Goal: Task Accomplishment & Management: Use online tool/utility

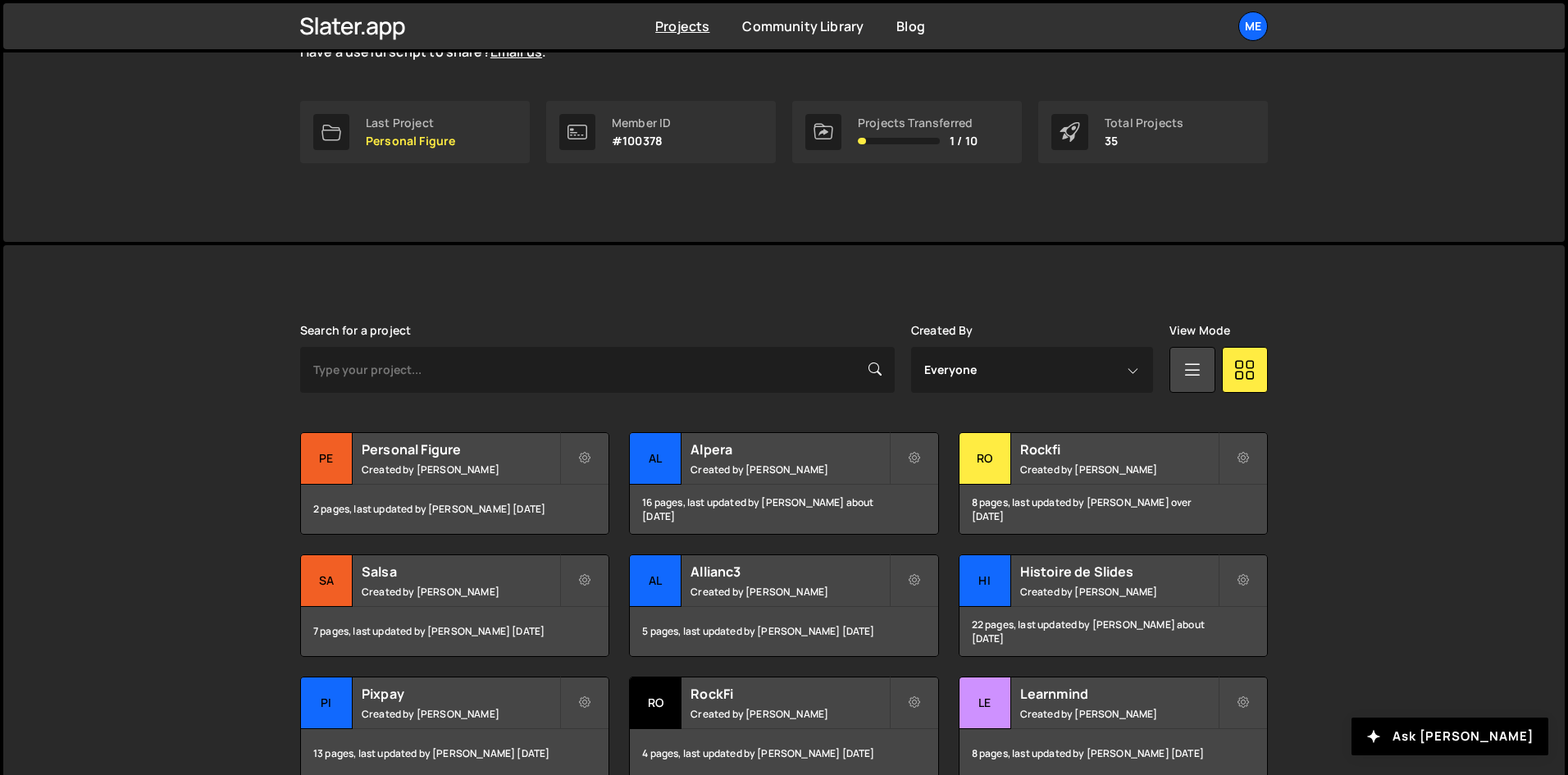
scroll to position [246, 0]
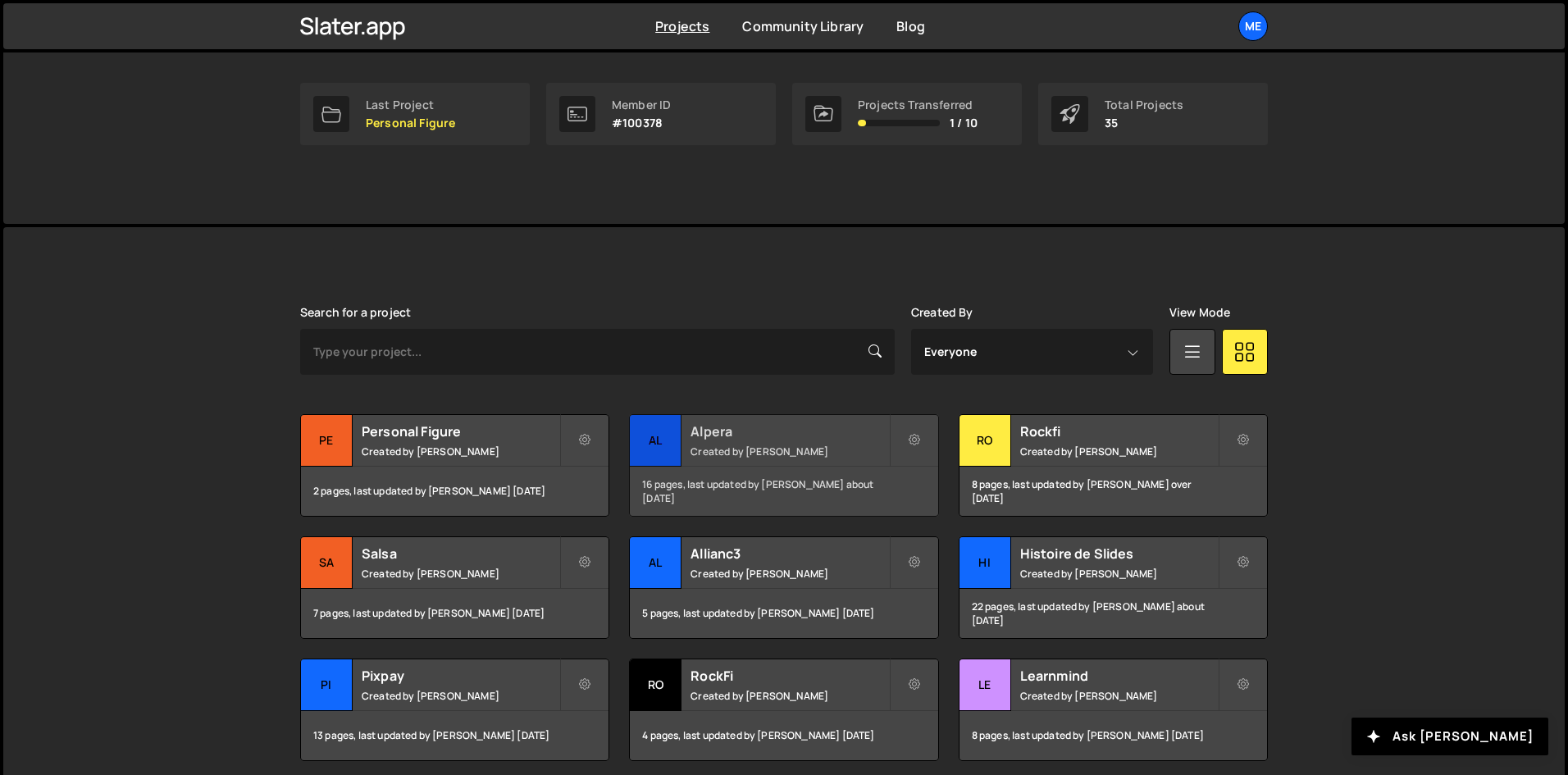
click at [787, 445] on small "Created by Alex Teillet" at bounding box center [789, 451] width 198 height 14
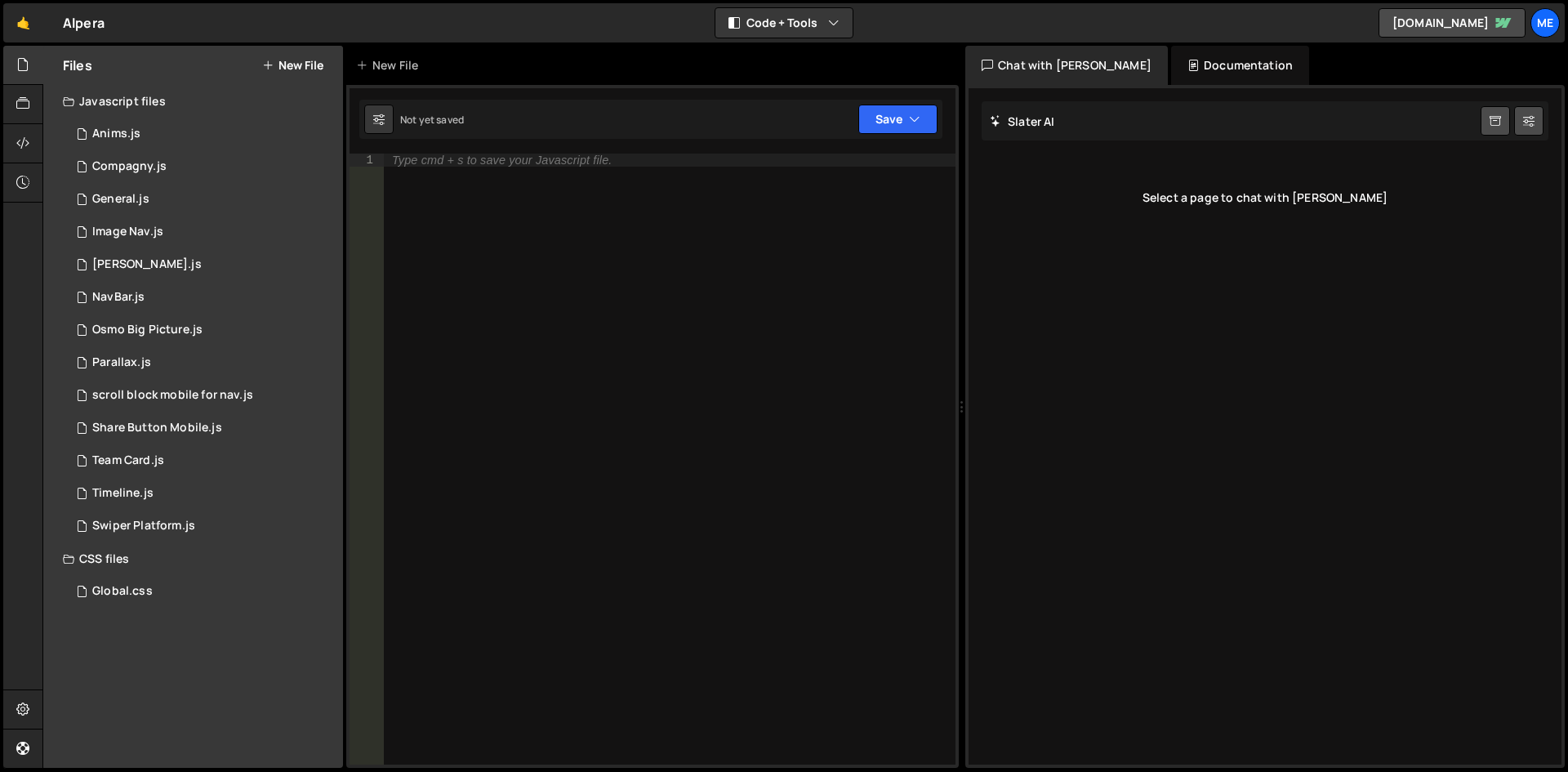
click at [169, 104] on div "Javascript files" at bounding box center [193, 101] width 300 height 32
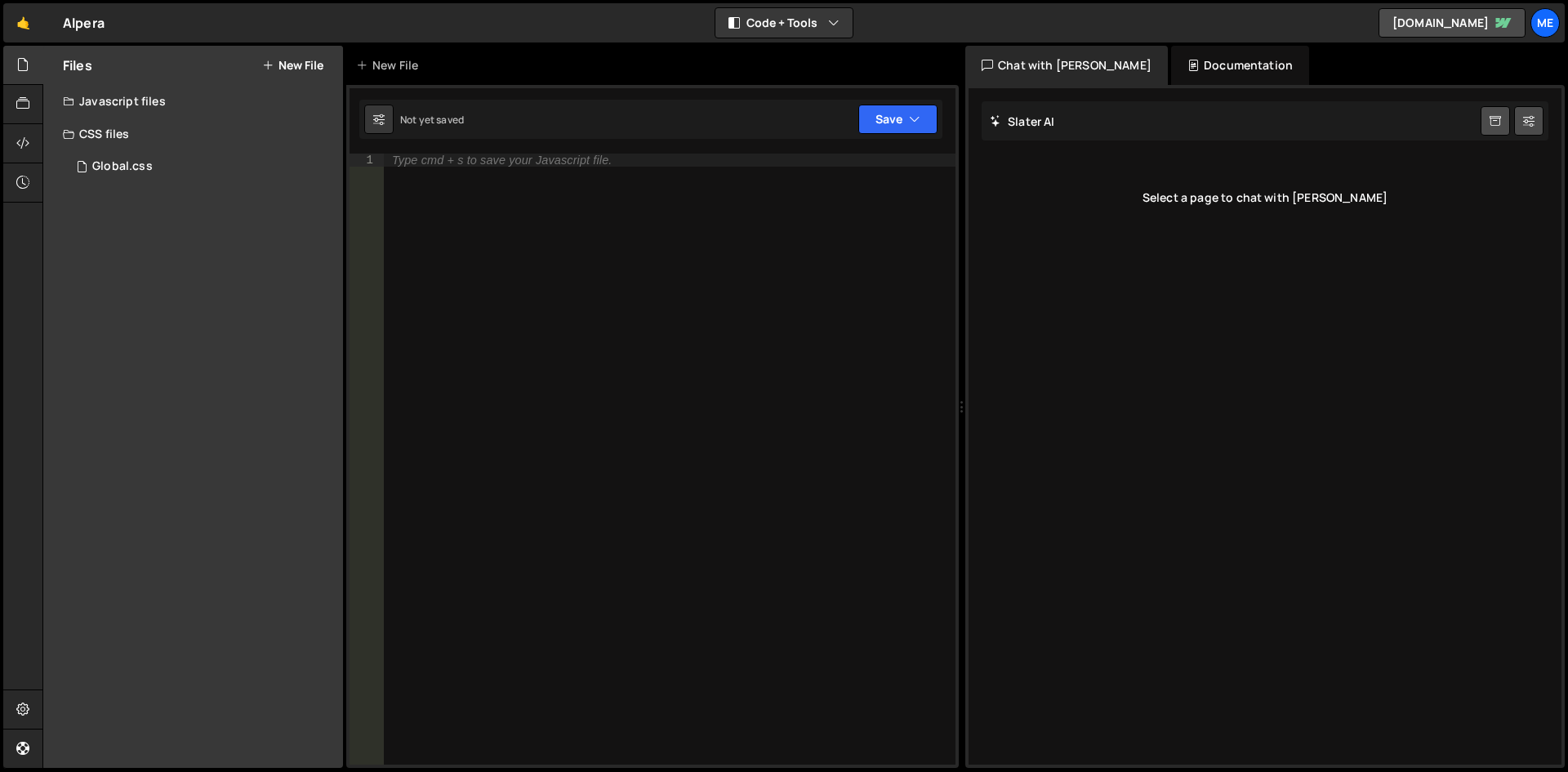
click at [173, 107] on div "Javascript files" at bounding box center [193, 101] width 300 height 32
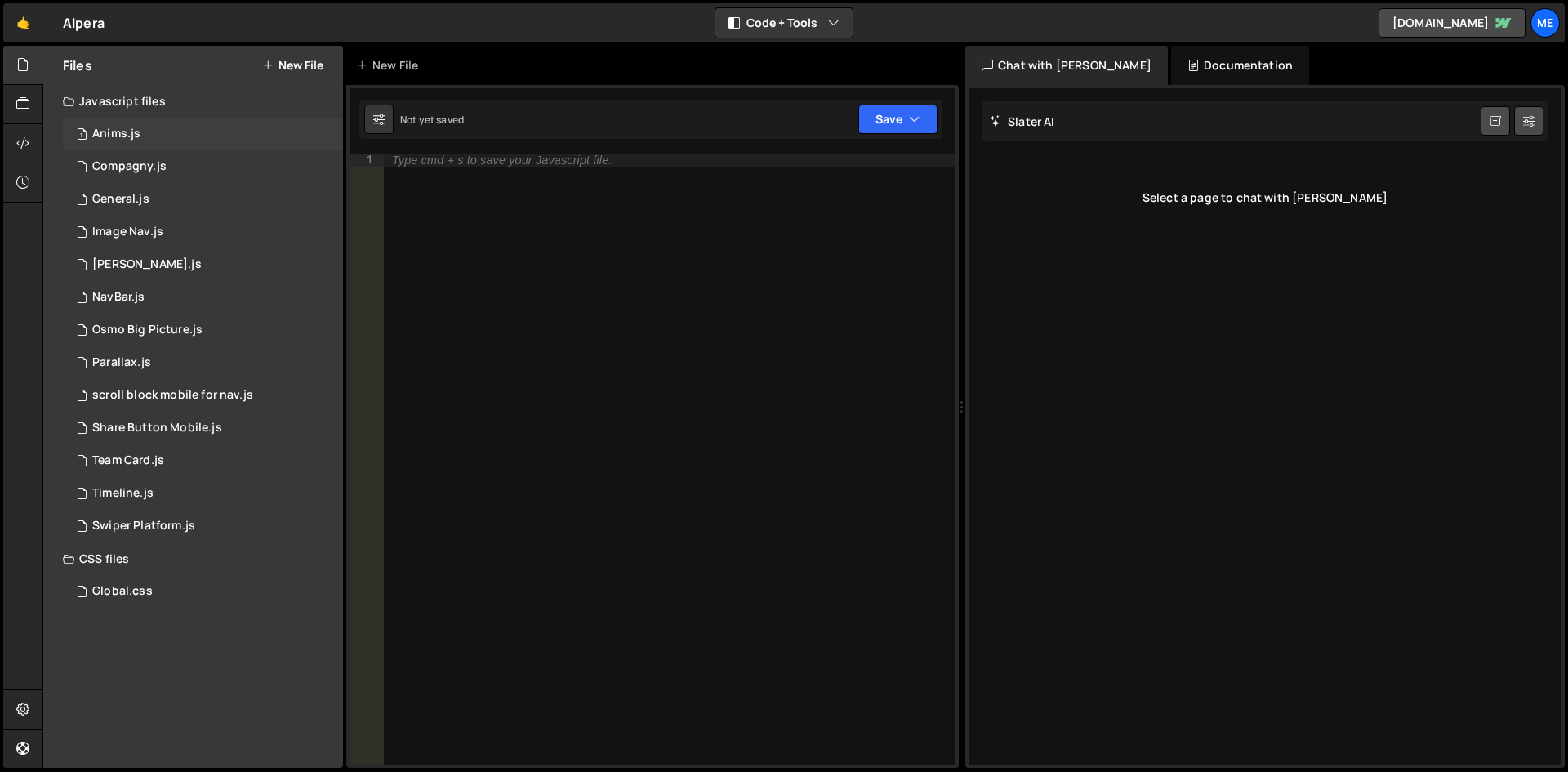
click at [171, 121] on div "1 Anims.js 0" at bounding box center [206, 134] width 286 height 32
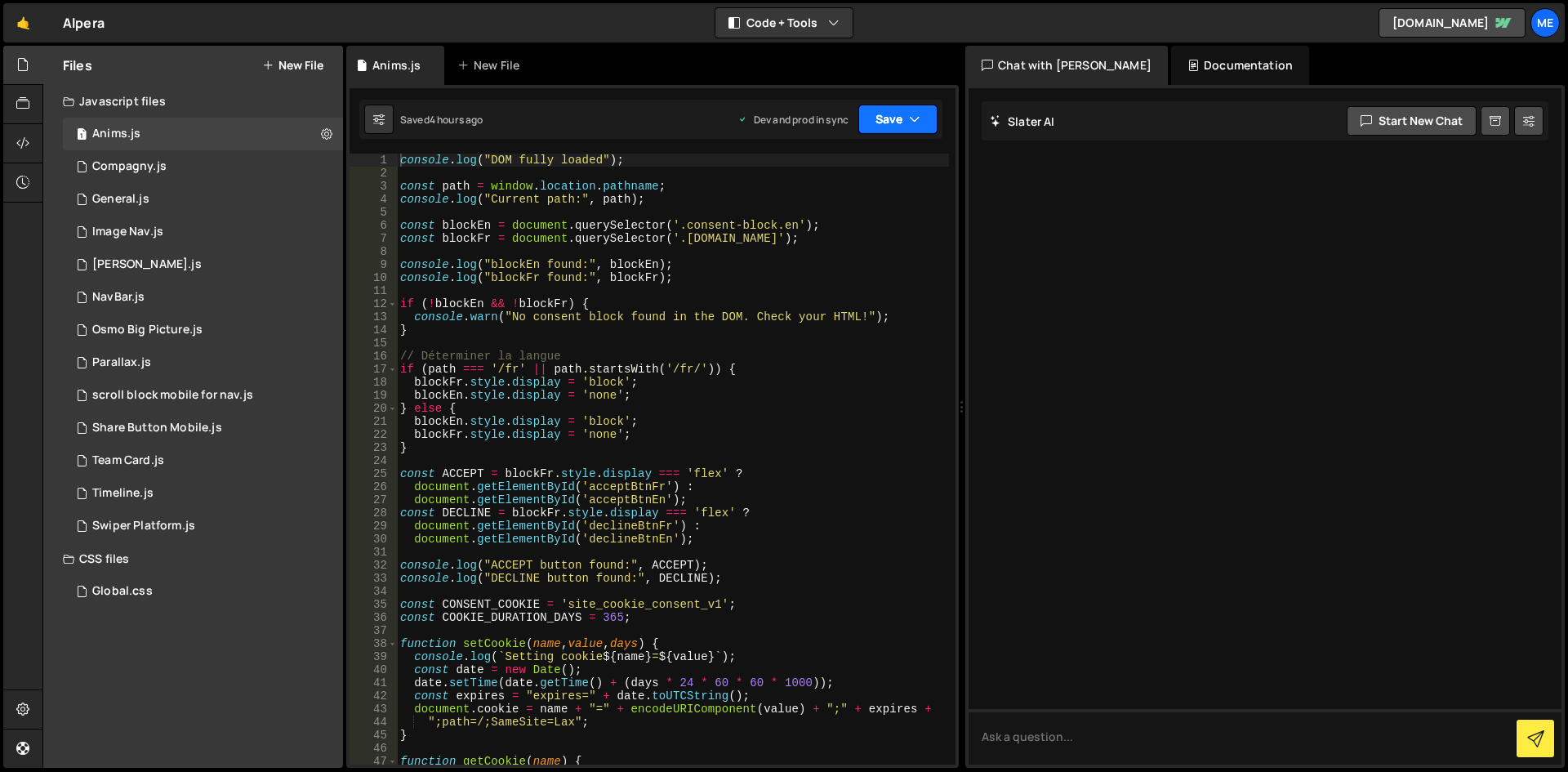
click at [915, 115] on icon "button" at bounding box center [914, 119] width 11 height 16
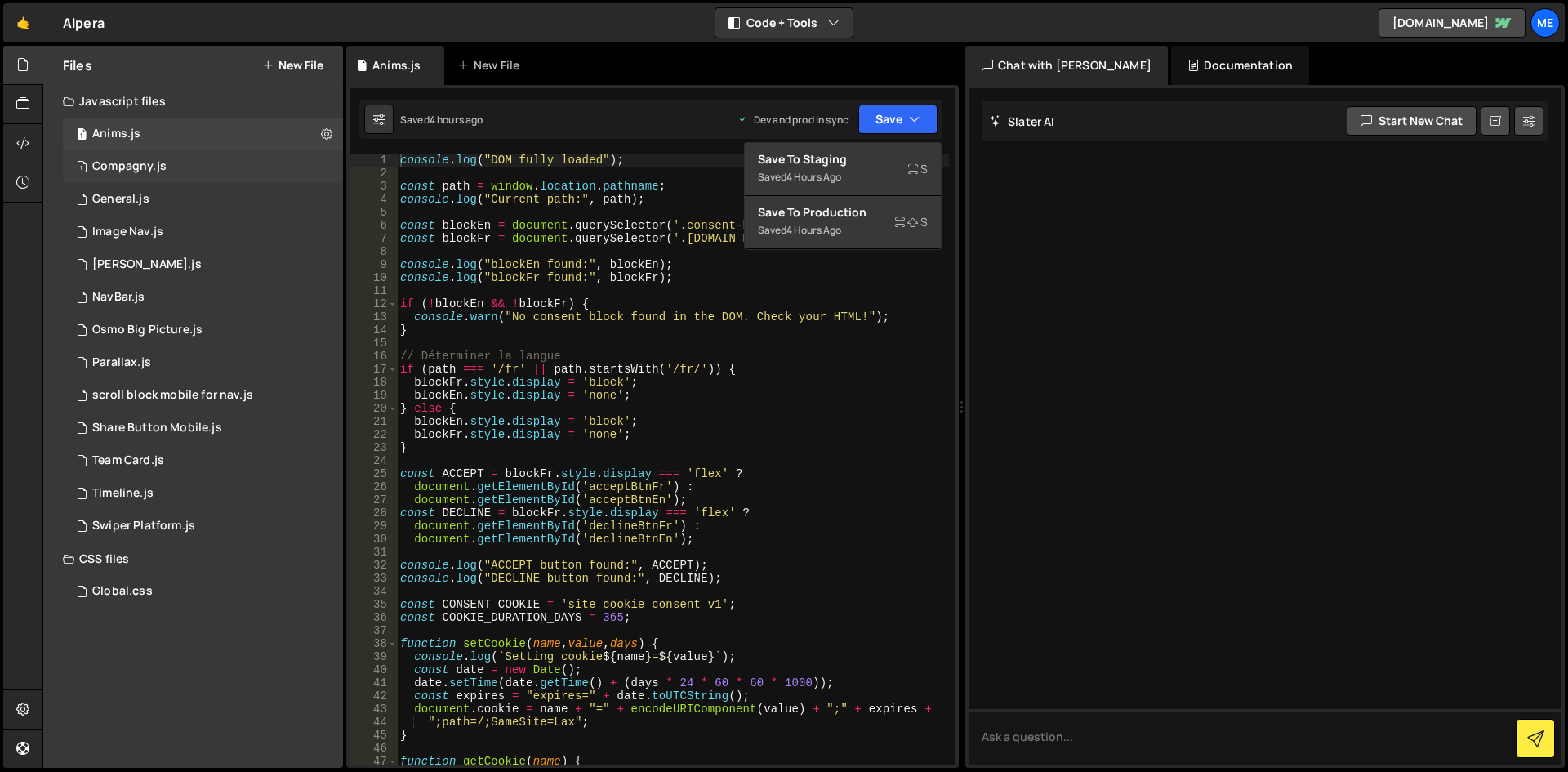
click at [216, 171] on div "1 Compagny.js 0" at bounding box center [206, 167] width 286 height 32
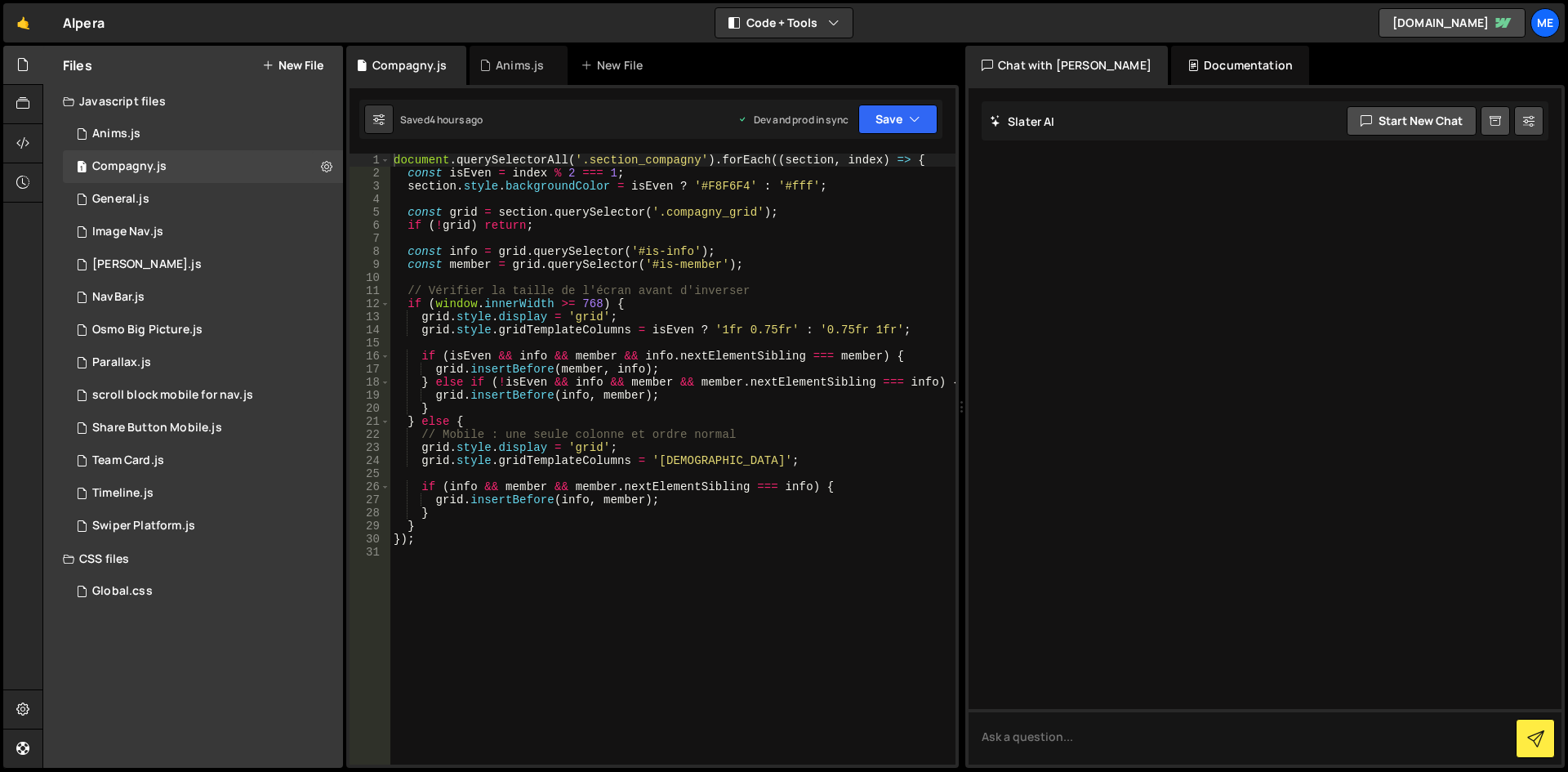
click at [905, 103] on div "Saved 4 hours ago Dev and prod in sync Upgrade to Edit Save Save to Staging S S…" at bounding box center [651, 120] width 583 height 39
click at [905, 108] on button "Save" at bounding box center [898, 119] width 80 height 29
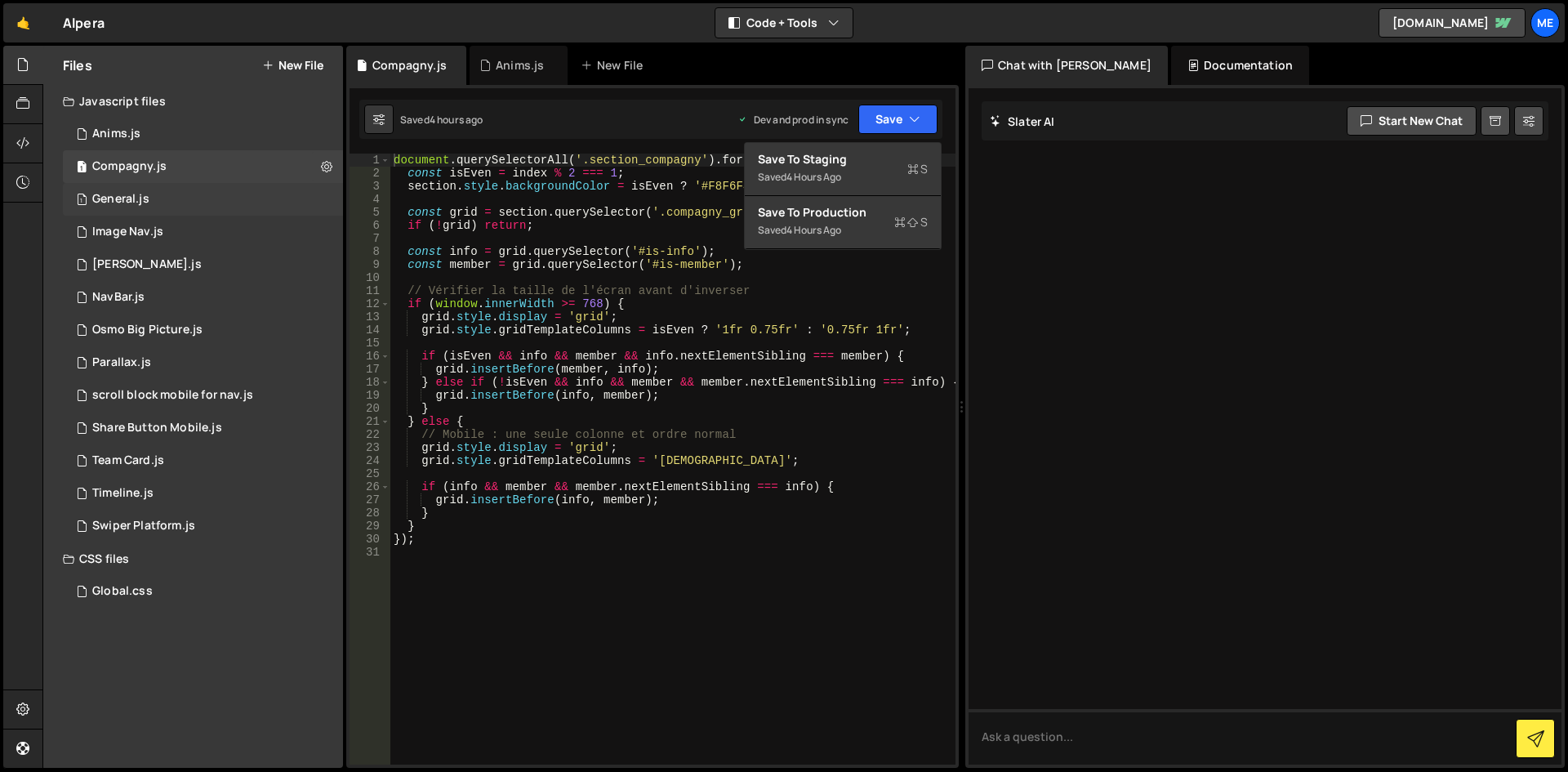
click at [191, 211] on div "1 General.js 0" at bounding box center [206, 199] width 286 height 32
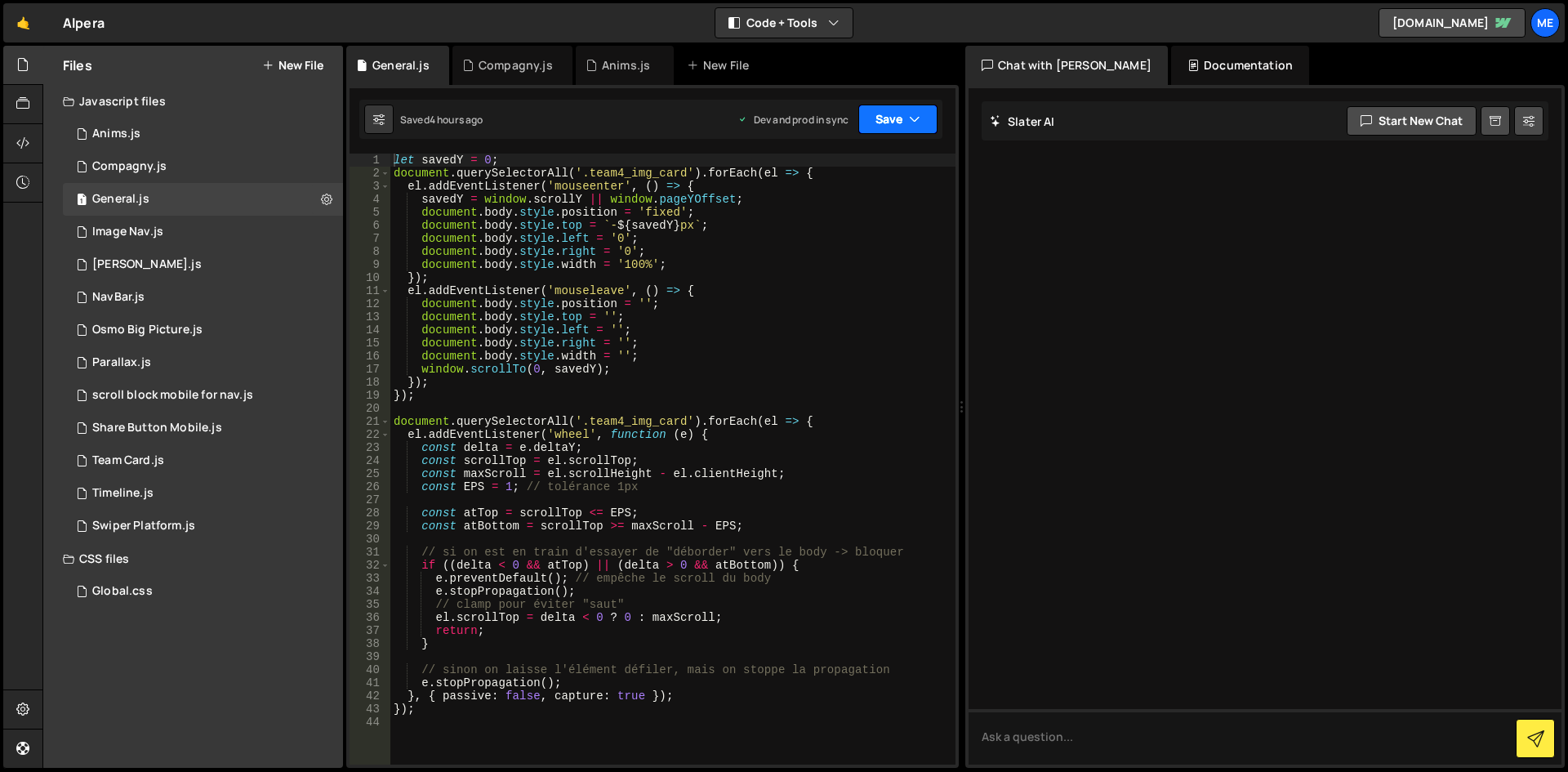
click at [894, 118] on button "Save" at bounding box center [898, 119] width 80 height 29
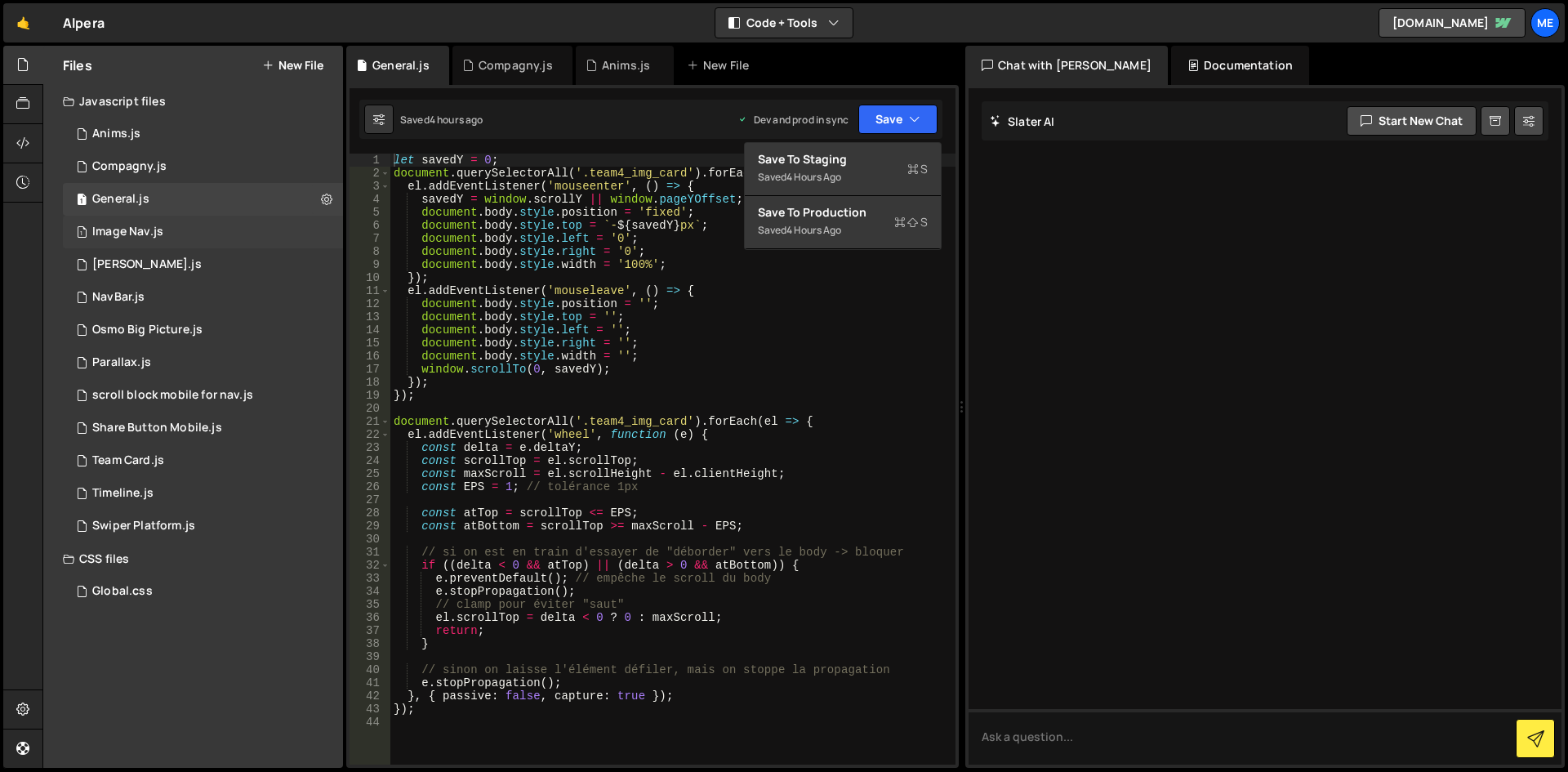
click at [174, 239] on div "1 Image Nav.js 0" at bounding box center [206, 232] width 286 height 32
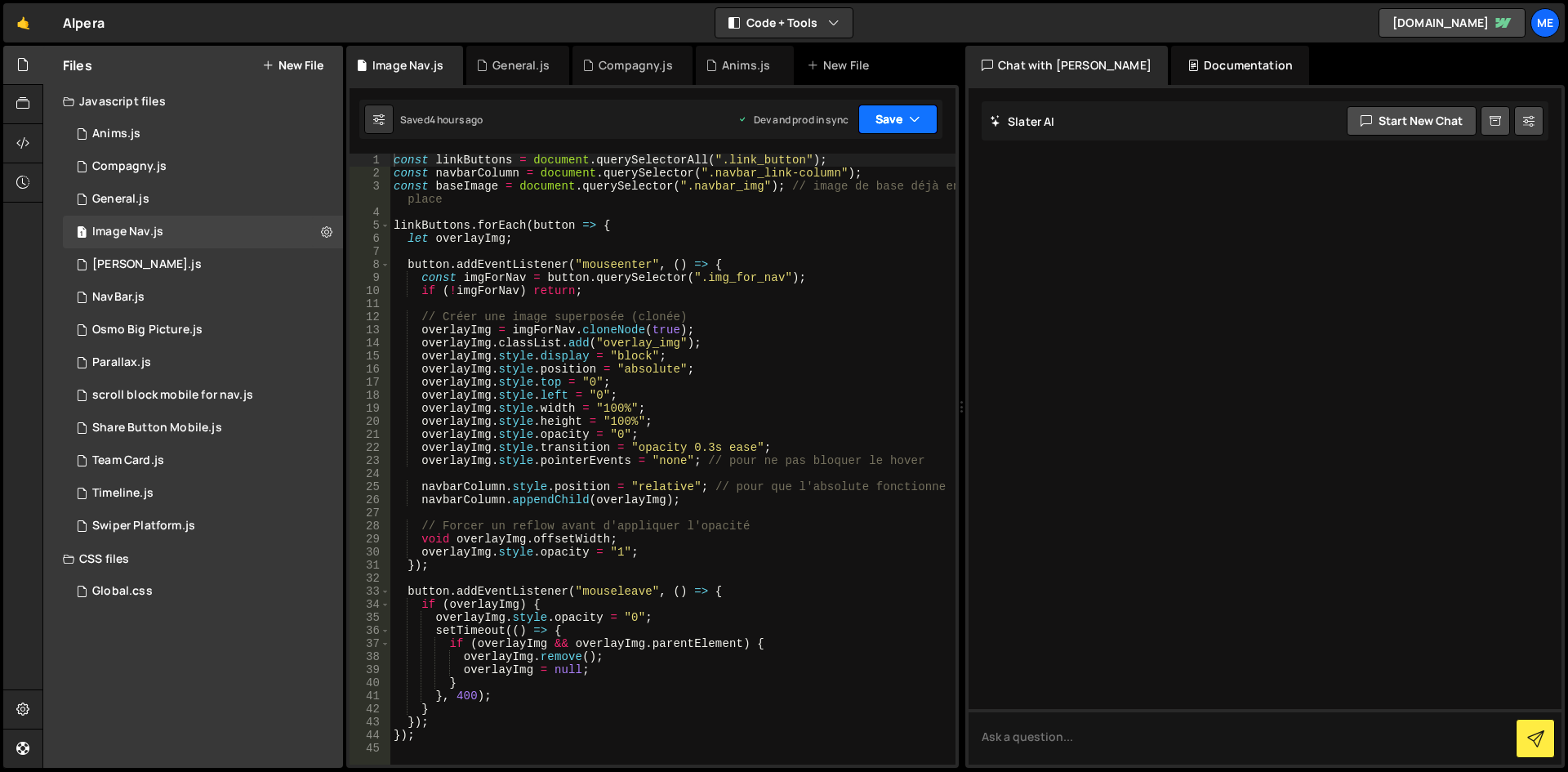
click at [894, 105] on button "Save" at bounding box center [898, 119] width 80 height 29
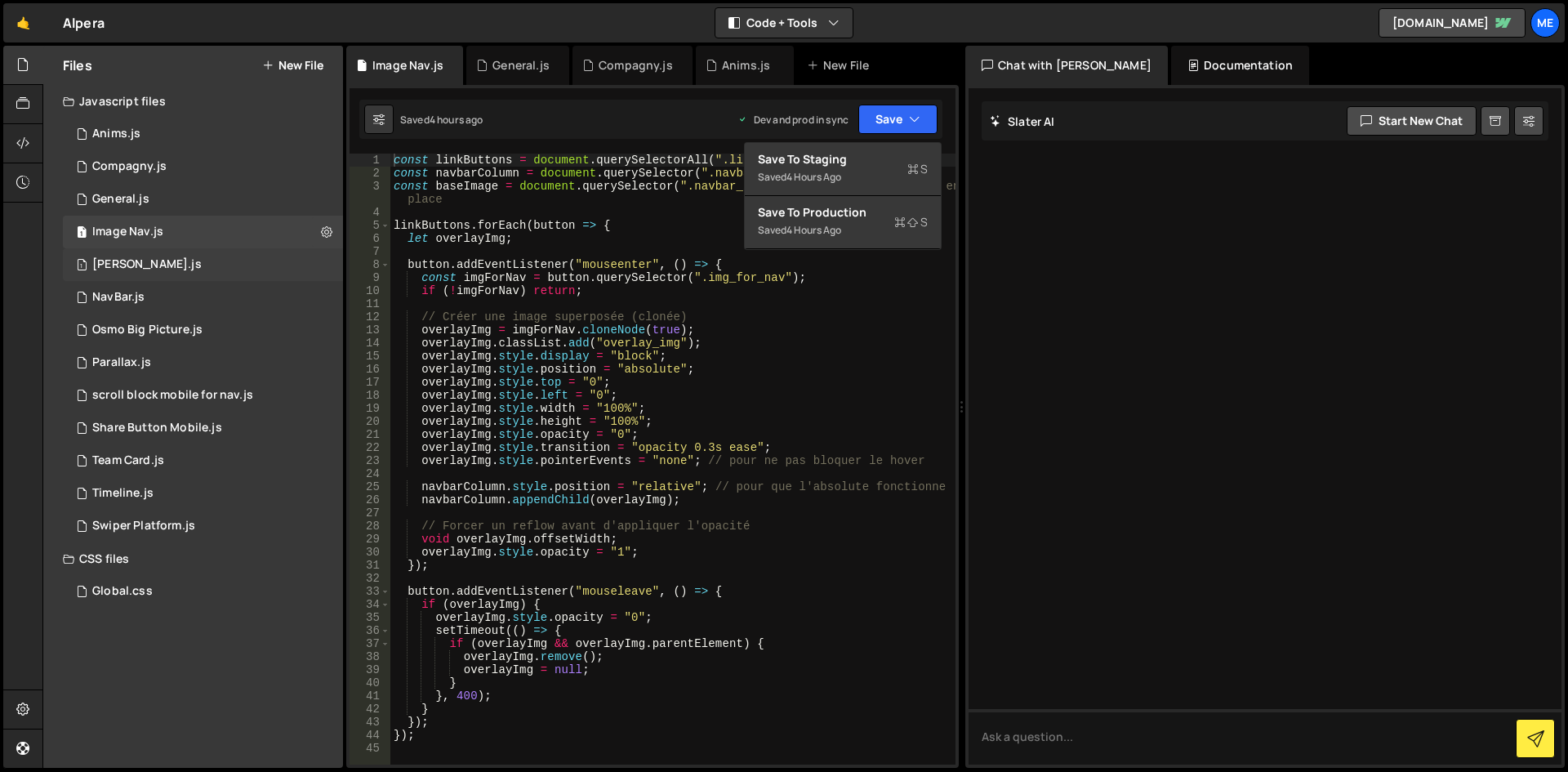
click at [212, 273] on div "1 [PERSON_NAME].js 0" at bounding box center [206, 264] width 286 height 32
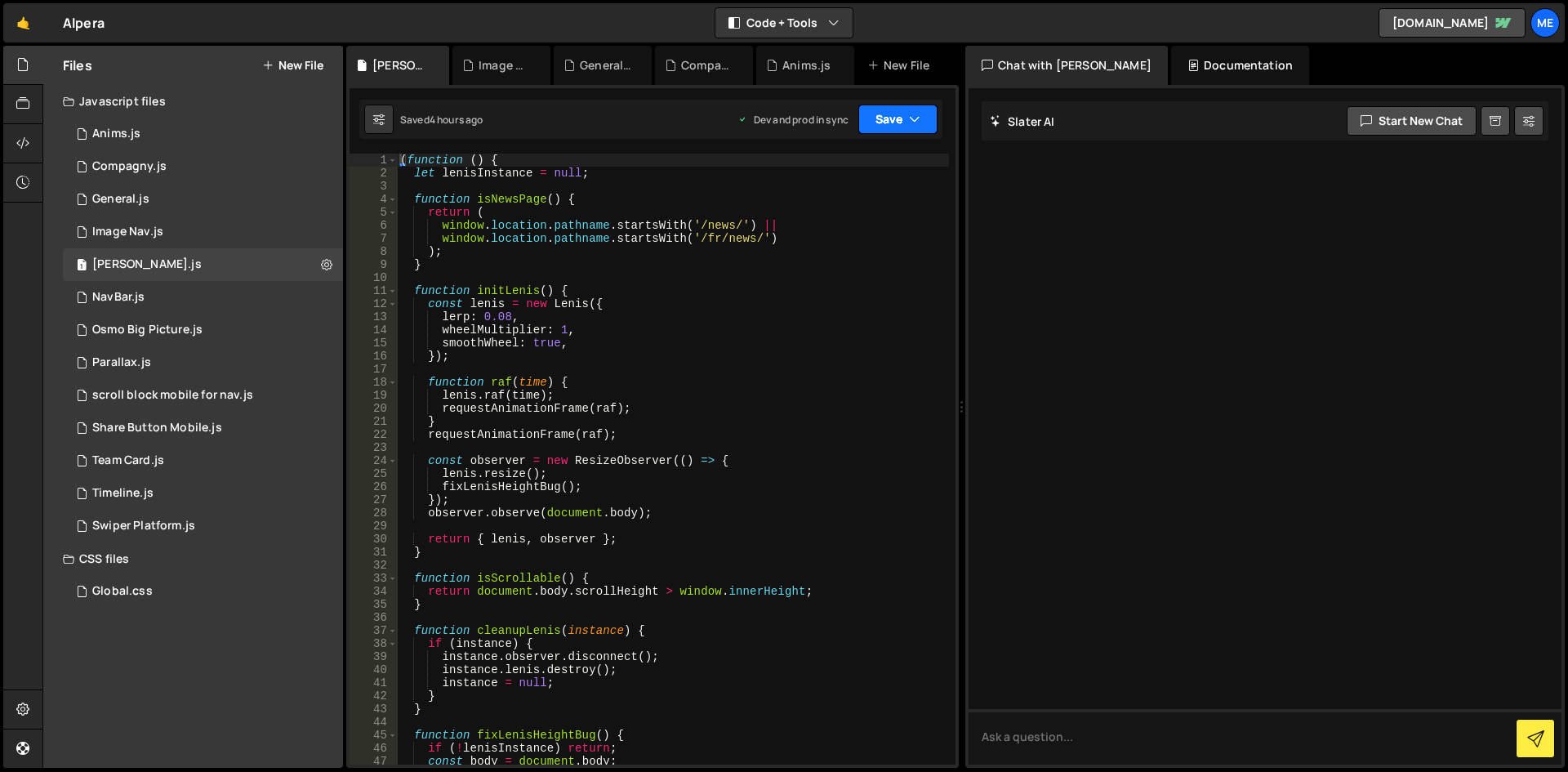
click at [914, 107] on button "Save" at bounding box center [898, 119] width 80 height 29
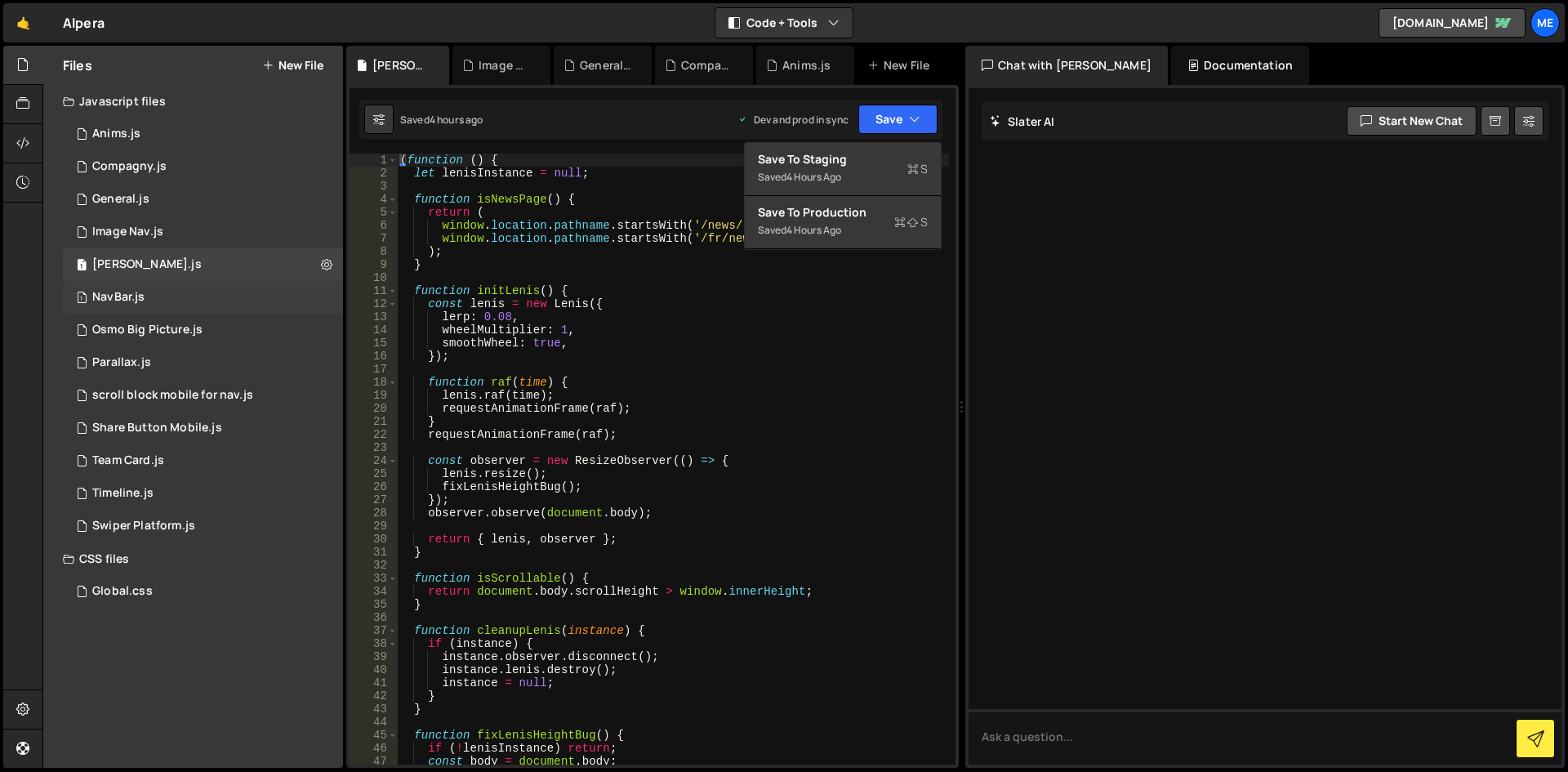
click at [227, 298] on div "1 NavBar.js 0" at bounding box center [206, 298] width 286 height 32
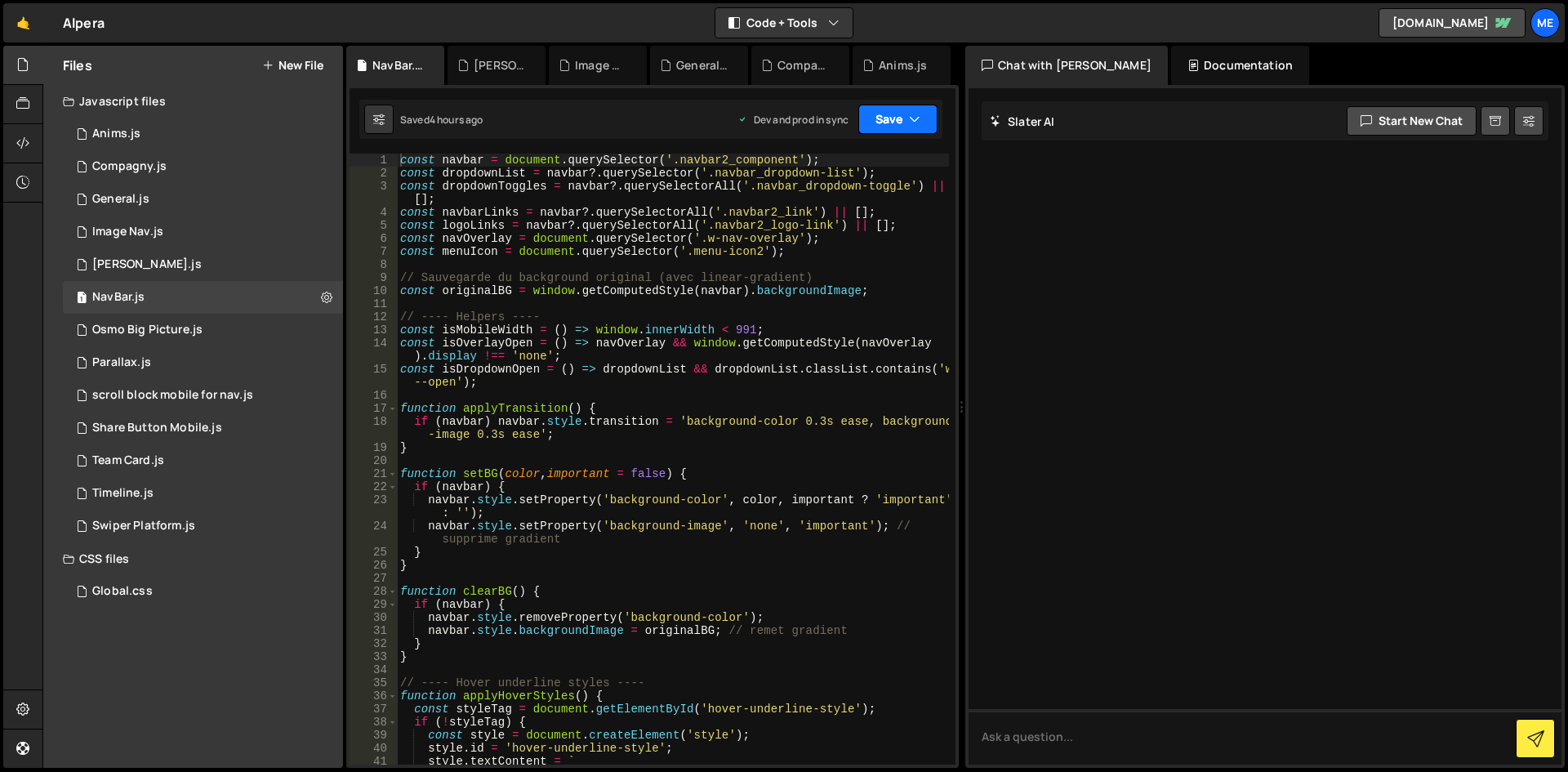
click at [899, 111] on button "Save" at bounding box center [898, 119] width 80 height 29
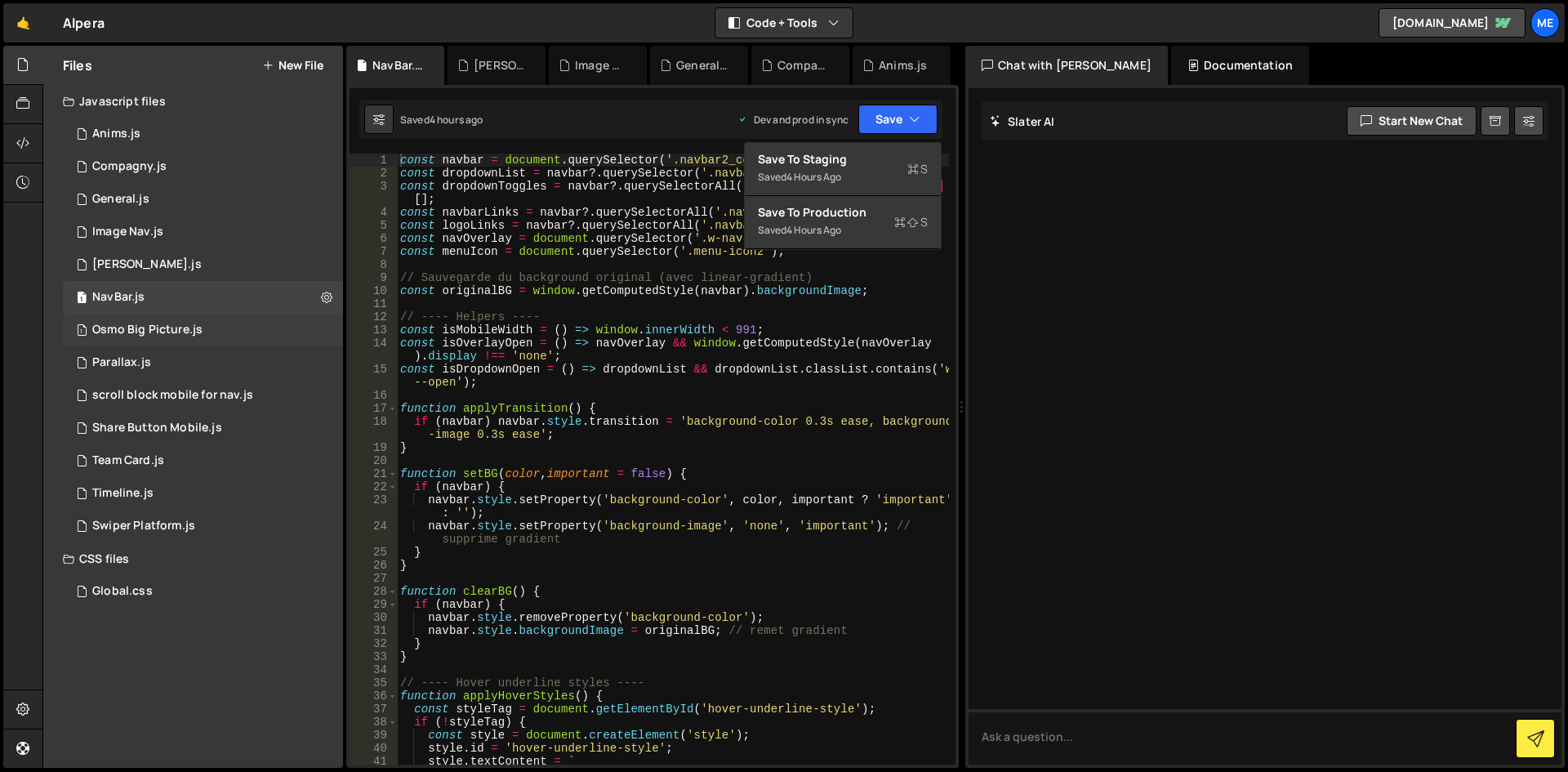
click at [251, 339] on div "1 Osmo Big Picture.js 0" at bounding box center [206, 330] width 286 height 32
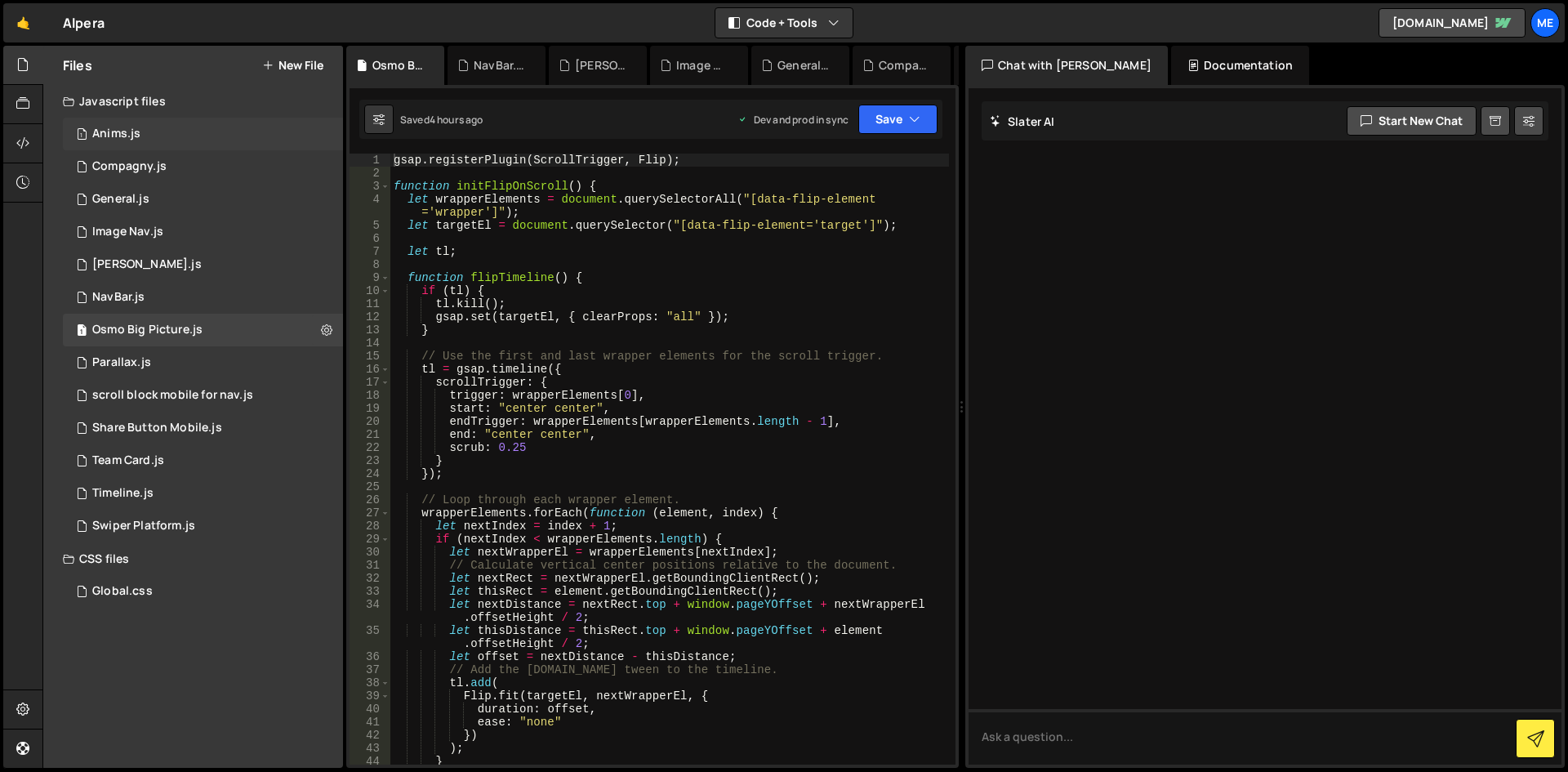
click at [271, 122] on div "1 Anims.js 0" at bounding box center [206, 134] width 286 height 32
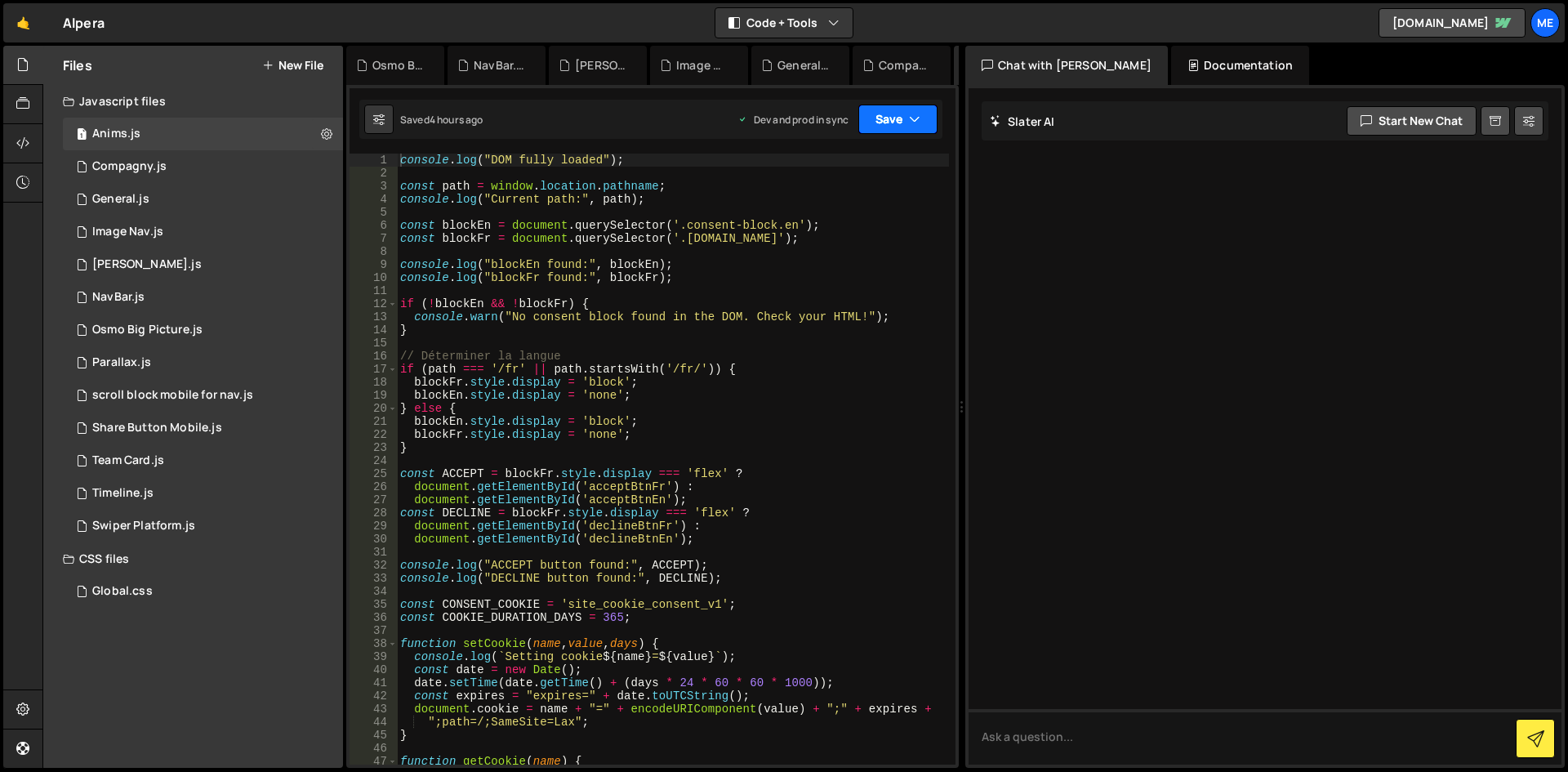
click at [886, 105] on button "Save" at bounding box center [898, 119] width 80 height 29
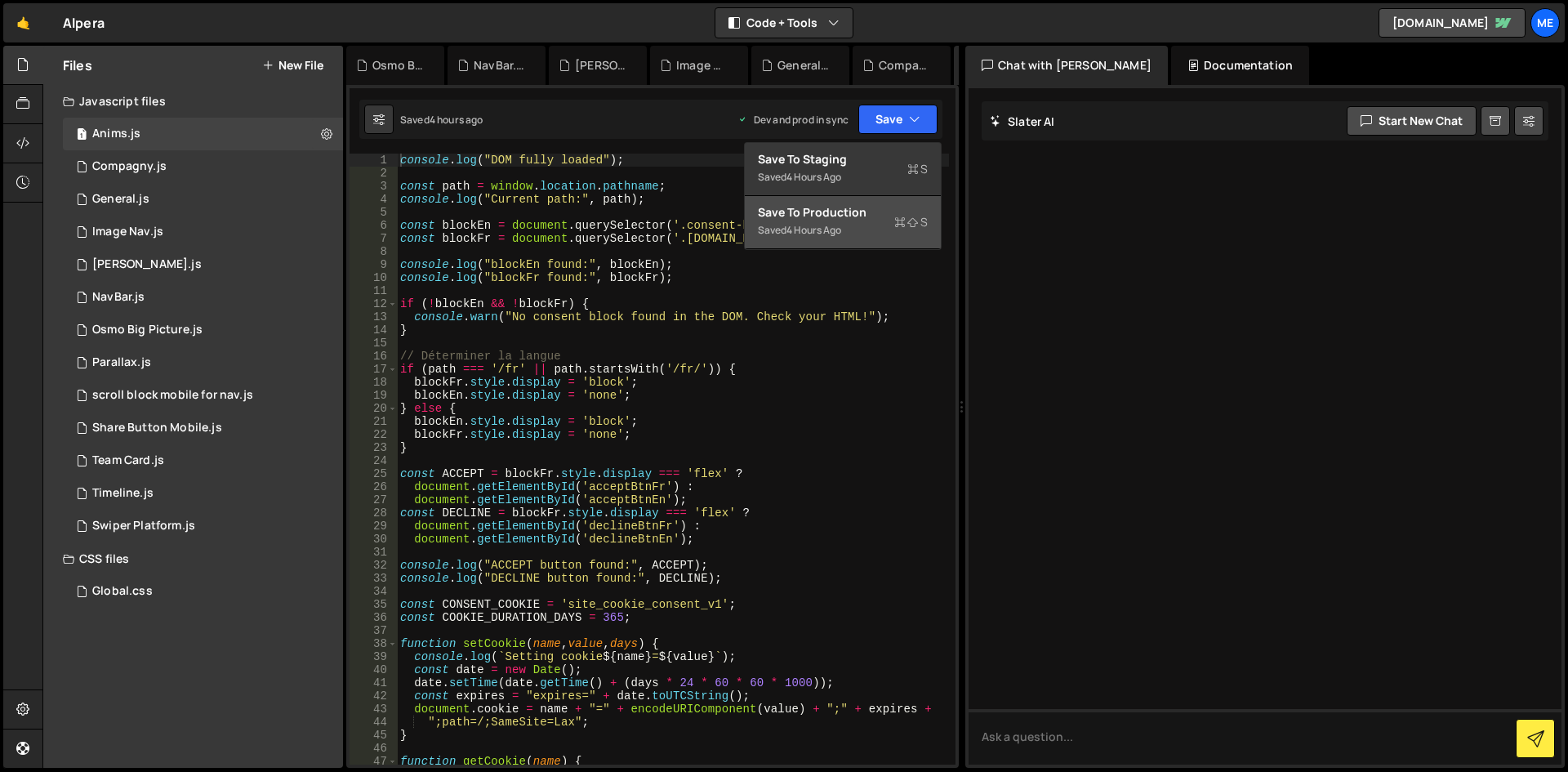
click at [852, 209] on div "Save to Production S" at bounding box center [842, 212] width 170 height 16
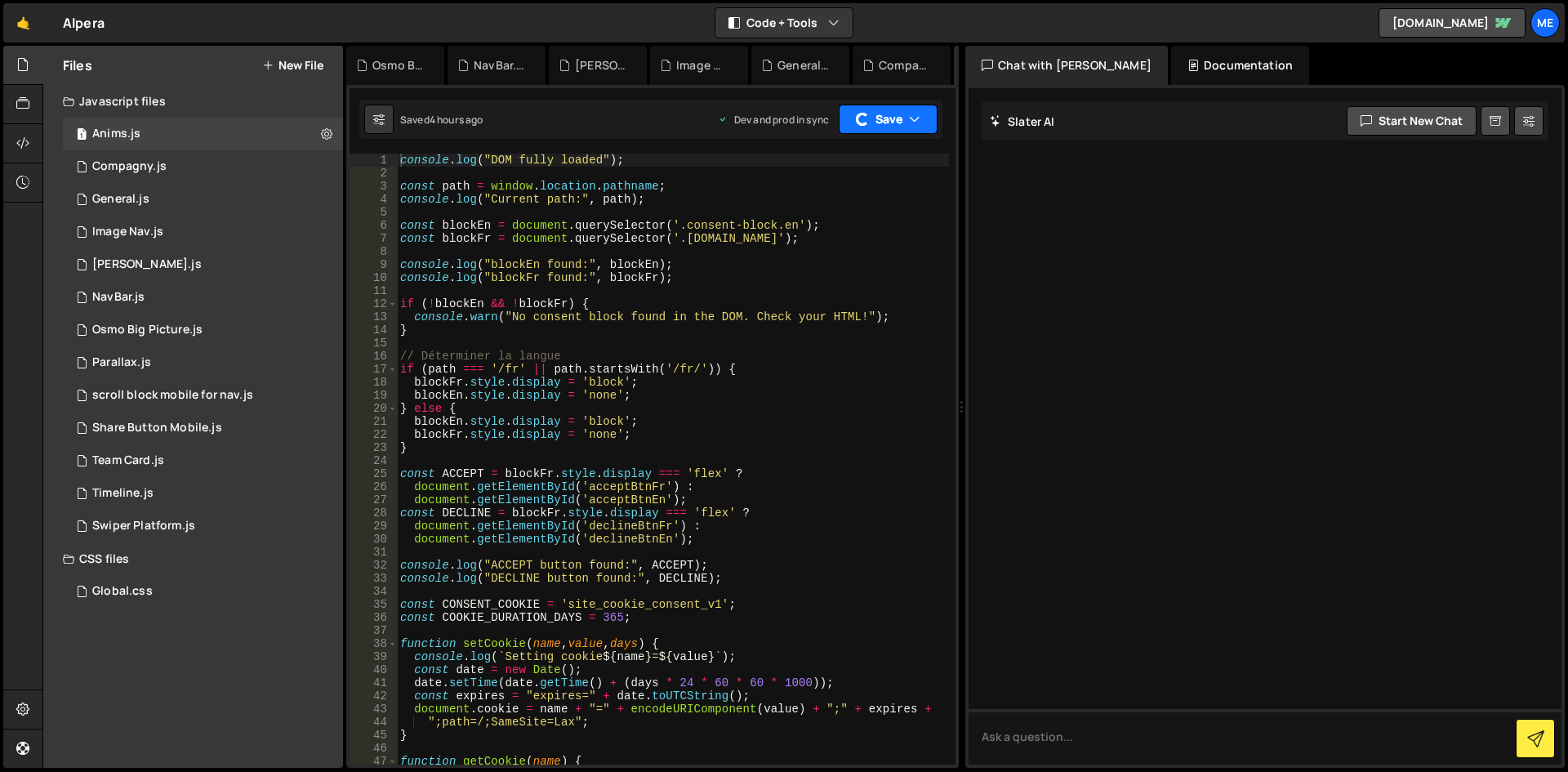
click at [902, 122] on button "Save" at bounding box center [888, 119] width 99 height 29
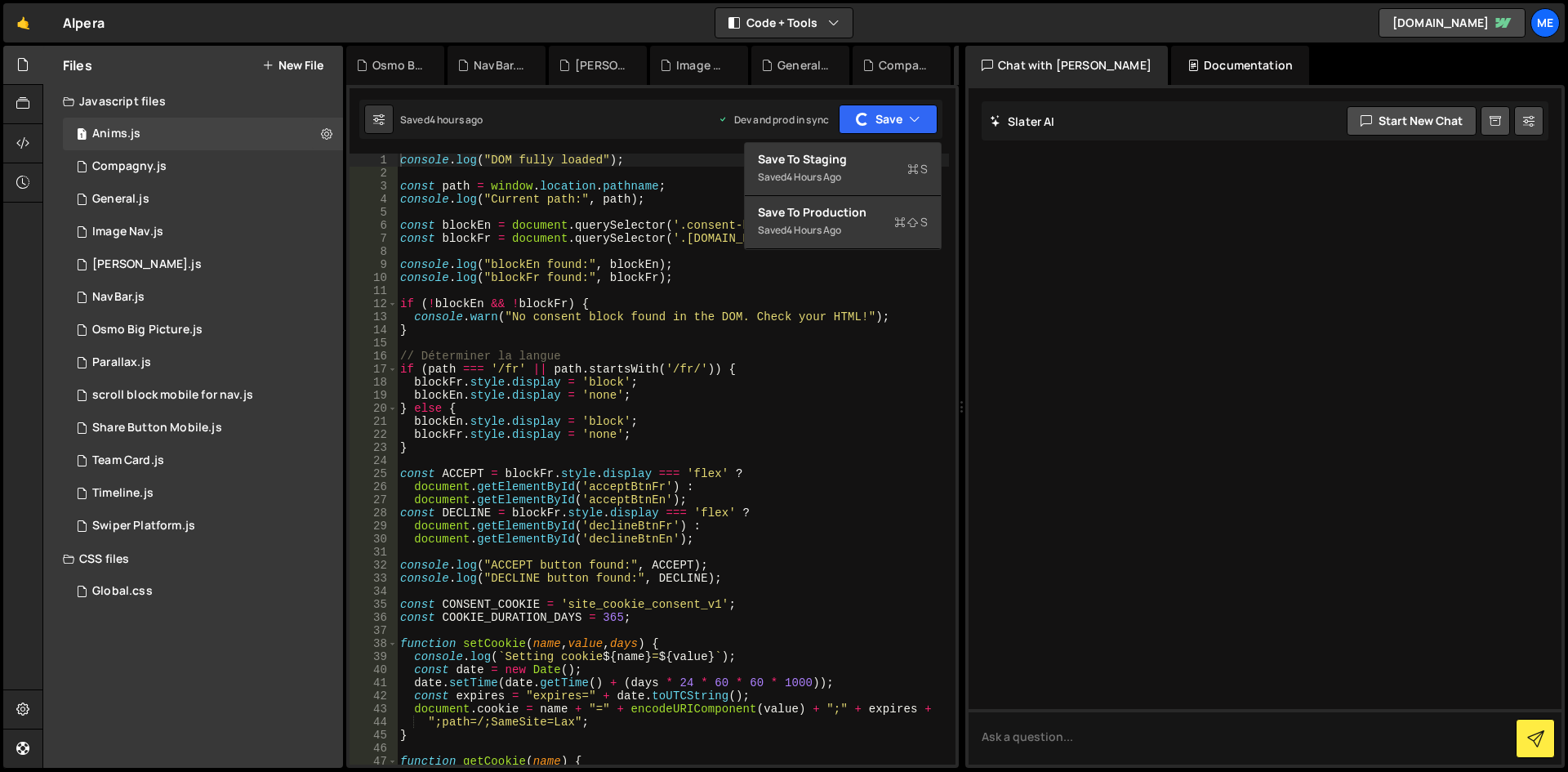
click at [640, 248] on div "console . log ( "DOM fully loaded" ) ; const path = window . location . pathnam…" at bounding box center [673, 472] width 552 height 637
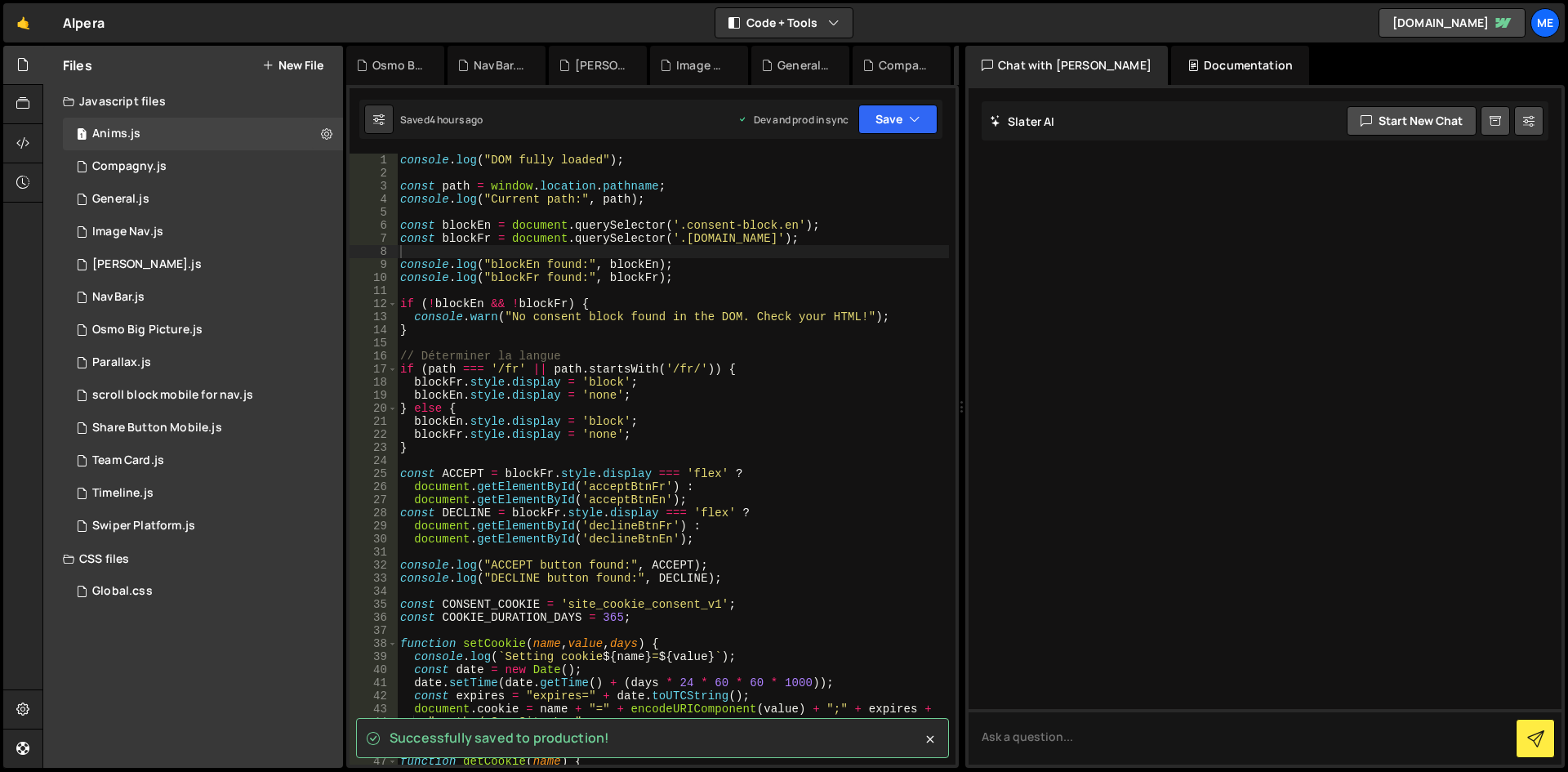
drag, startPoint x: 701, startPoint y: 150, endPoint x: 665, endPoint y: 152, distance: 36.1
click at [665, 152] on div "Successfully saved to production! 1 Type cmd + s to save your Javascript file. …" at bounding box center [652, 426] width 612 height 682
click at [676, 171] on div "console . log ( "DOM fully loaded" ) ; const path = window . location . pathnam…" at bounding box center [673, 472] width 552 height 637
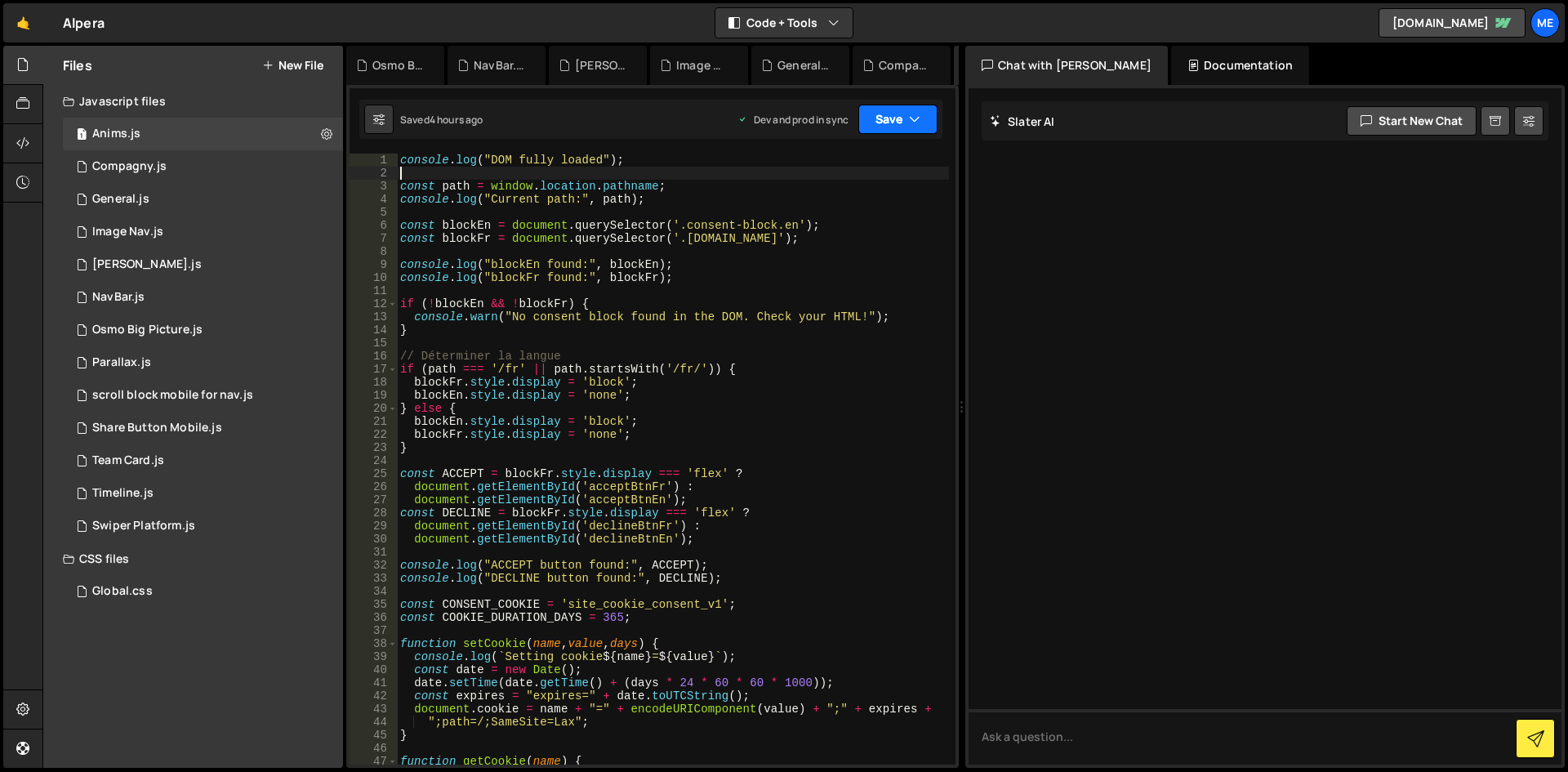
click at [896, 124] on button "Save" at bounding box center [898, 119] width 80 height 29
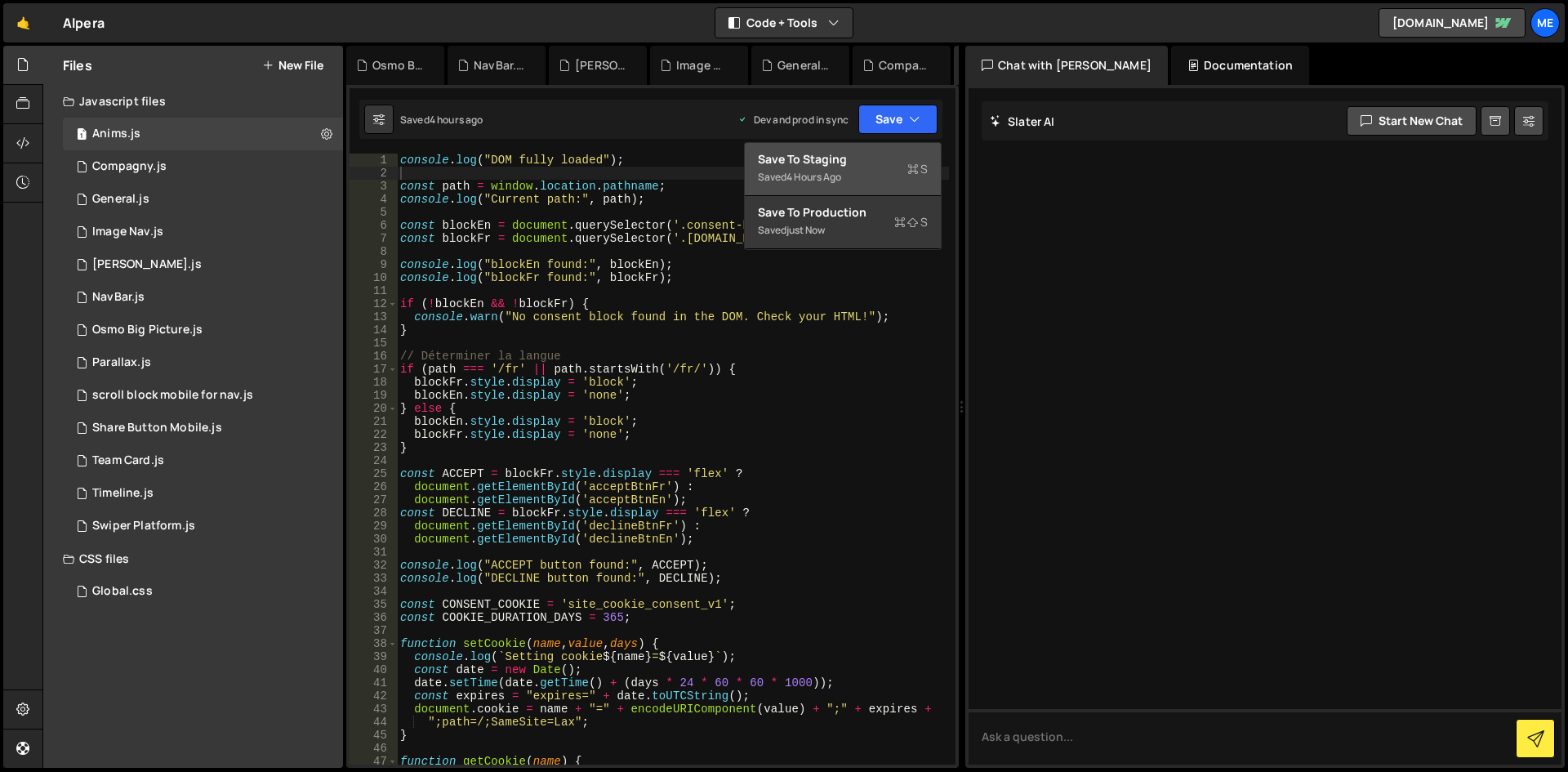
click at [869, 164] on div "Save to Staging S" at bounding box center [842, 159] width 170 height 16
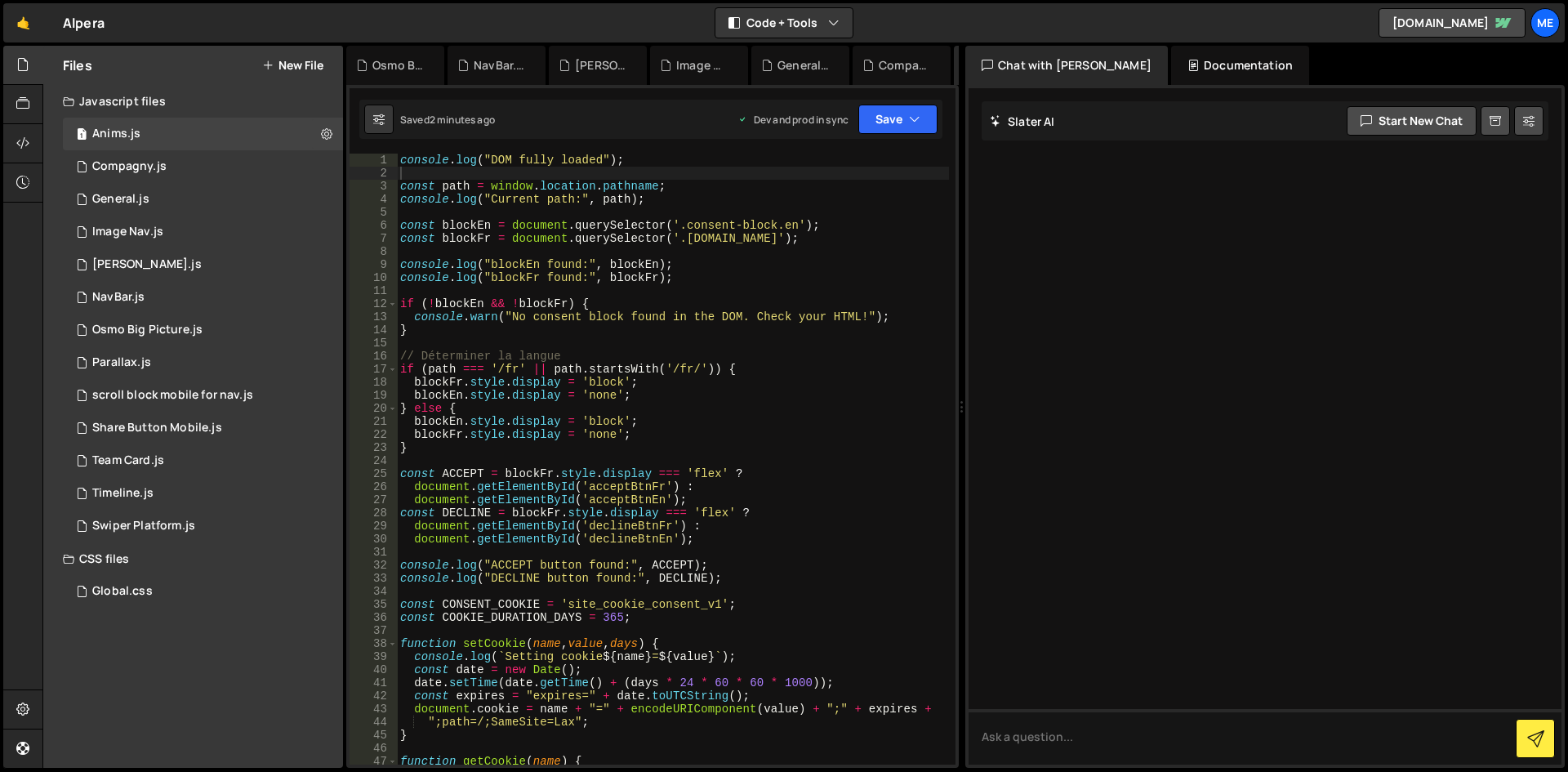
type textarea "blockFr.style.display = 'block';"
click at [837, 386] on div "console . log ( "DOM fully loaded" ) ; const path = window . location . pathnam…" at bounding box center [673, 472] width 552 height 637
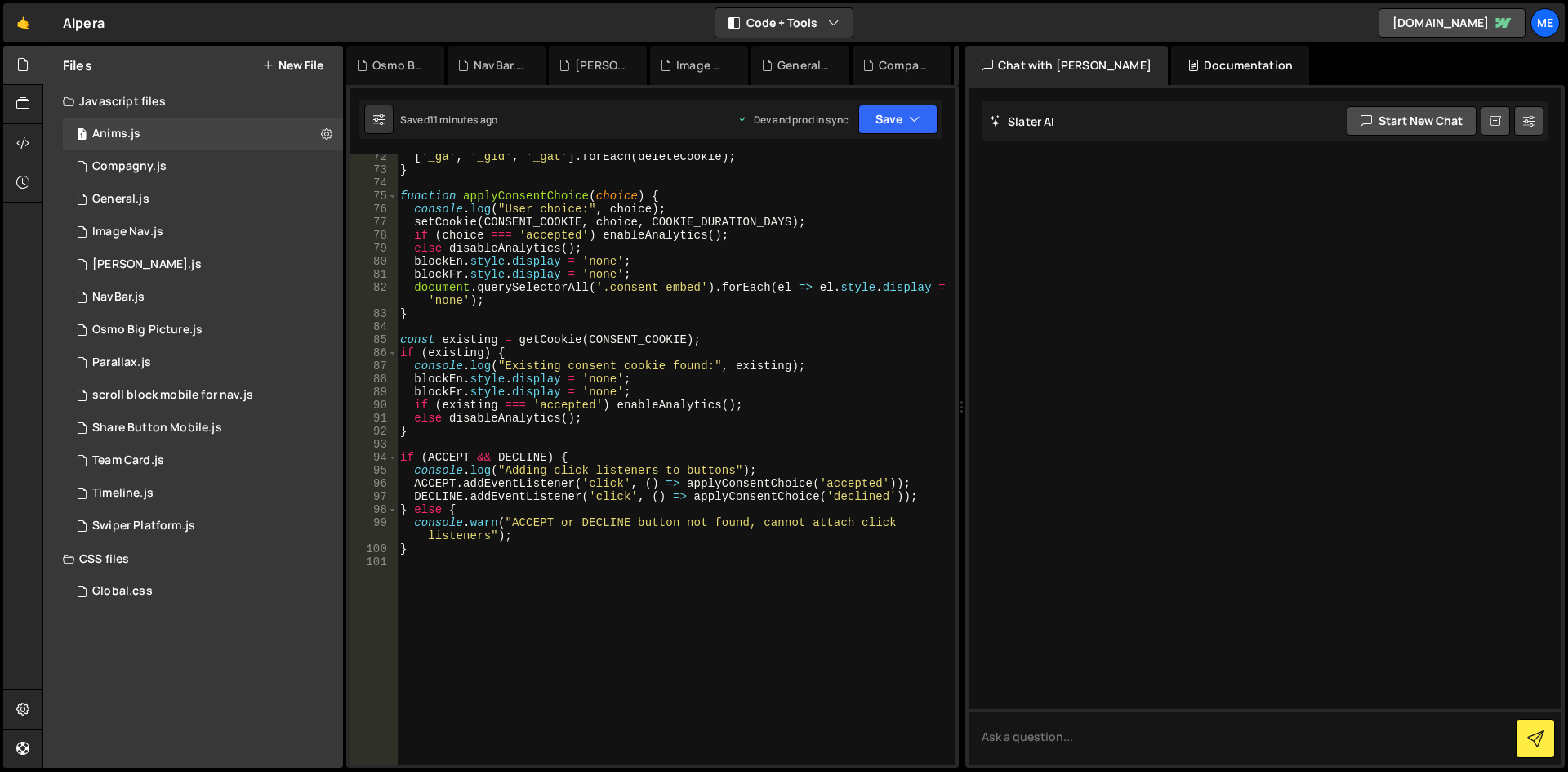
scroll to position [980, 0]
